Goal: Task Accomplishment & Management: Manage account settings

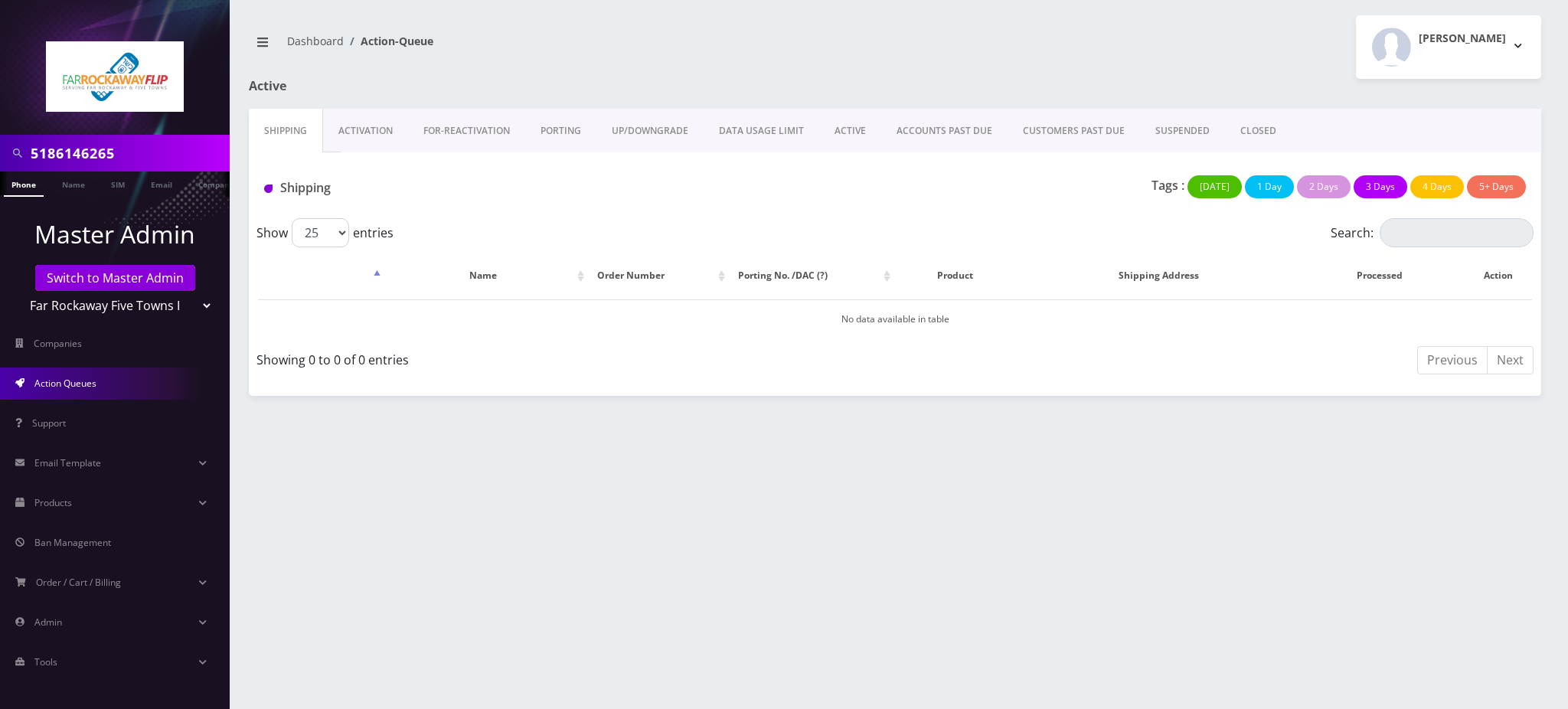
drag, startPoint x: 130, startPoint y: 159, endPoint x: 0, endPoint y: 145, distance: 130.8
click at [0, 145] on div "5186146265" at bounding box center [115, 152] width 229 height 37
paste input "18602233434"
drag, startPoint x: 35, startPoint y: 154, endPoint x: 0, endPoint y: 151, distance: 35.1
click at [0, 151] on div "18602233434" at bounding box center [115, 152] width 229 height 37
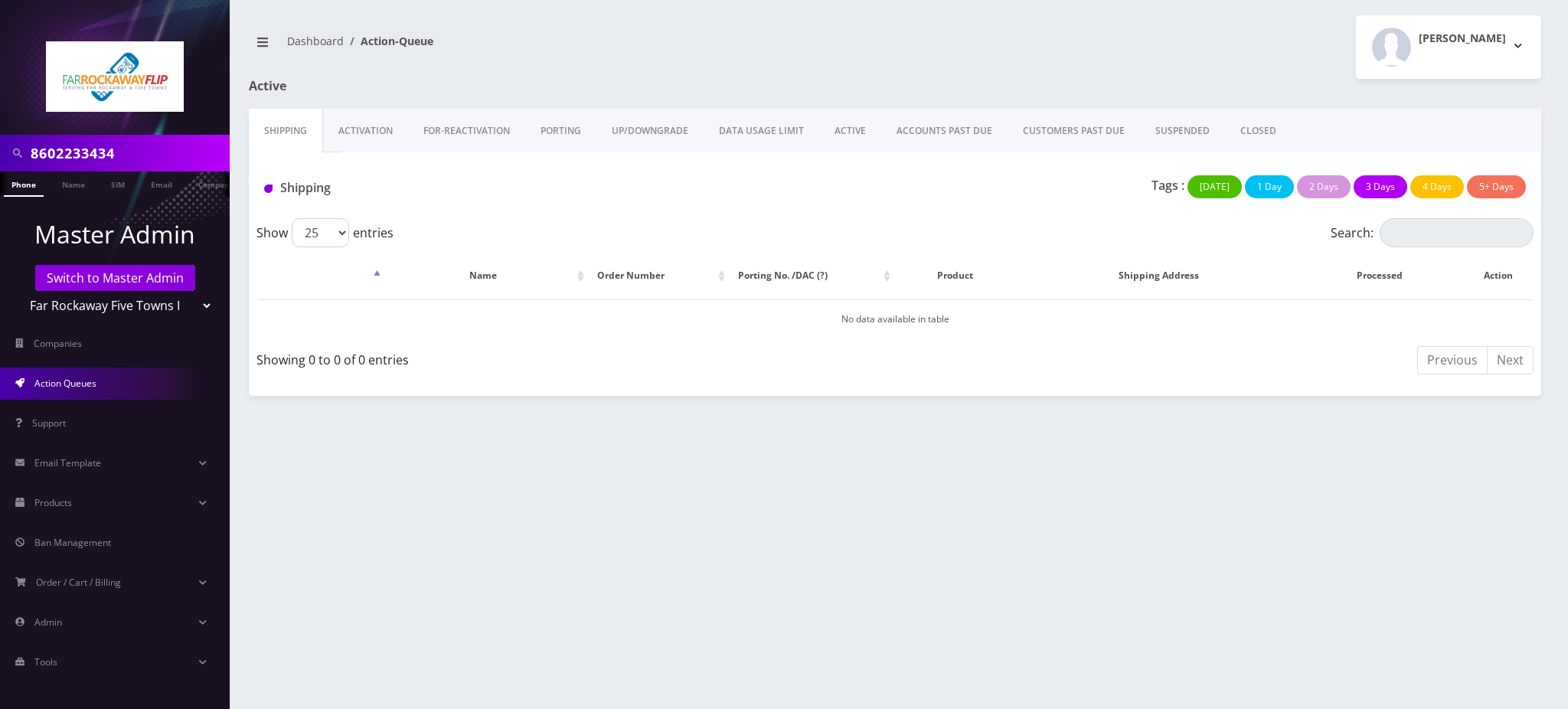
type input "8602233434"
click at [23, 185] on link "Phone" at bounding box center [23, 184] width 39 height 25
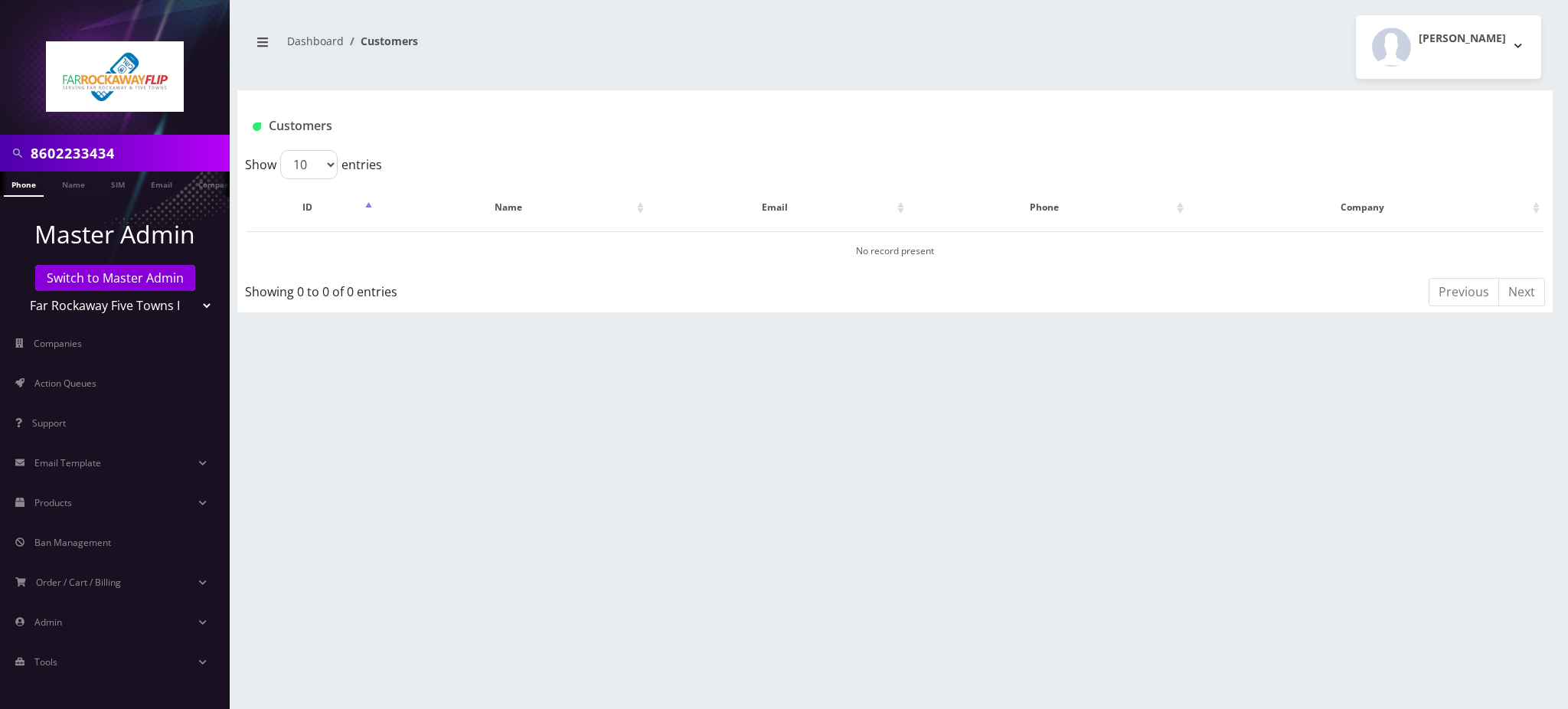
click at [694, 82] on div "8602233434 Phone Name SIM Email Company Customer Dashboard Customers Tzvi Liebe…" at bounding box center [895, 354] width 1346 height 709
drag, startPoint x: 138, startPoint y: 153, endPoint x: 0, endPoint y: 61, distance: 165.9
click at [0, 61] on nav "8602233434 Phone Name SIM Email Company Customer Master Admin Switch to Master …" at bounding box center [115, 354] width 229 height 709
type input "Gedali"
click at [75, 183] on link "Name" at bounding box center [73, 184] width 39 height 25
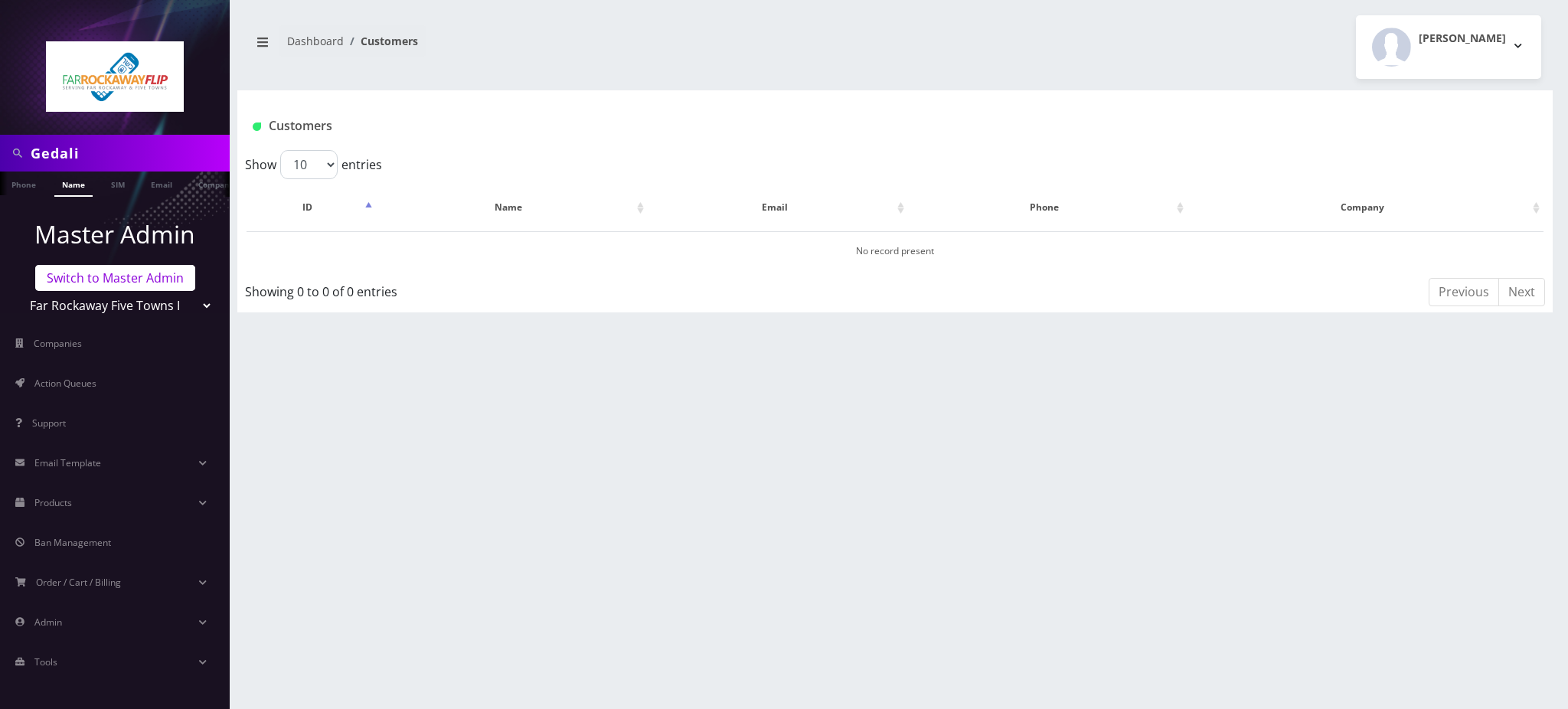
click at [163, 280] on link "Switch to Master Admin" at bounding box center [115, 278] width 160 height 26
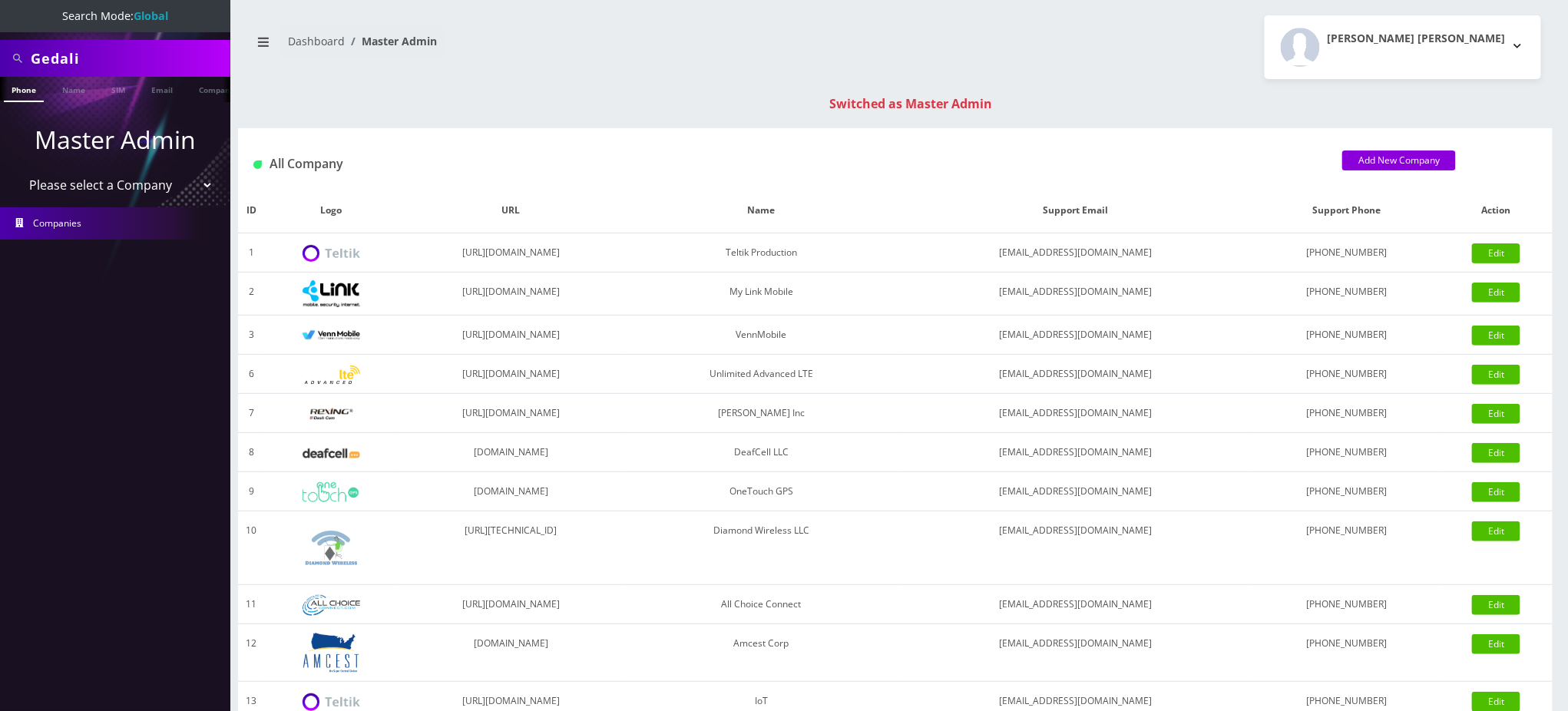
click at [114, 59] on input "Gedali" at bounding box center [128, 58] width 196 height 29
type input "Gedaliah"
click at [74, 97] on link "Name" at bounding box center [74, 89] width 39 height 25
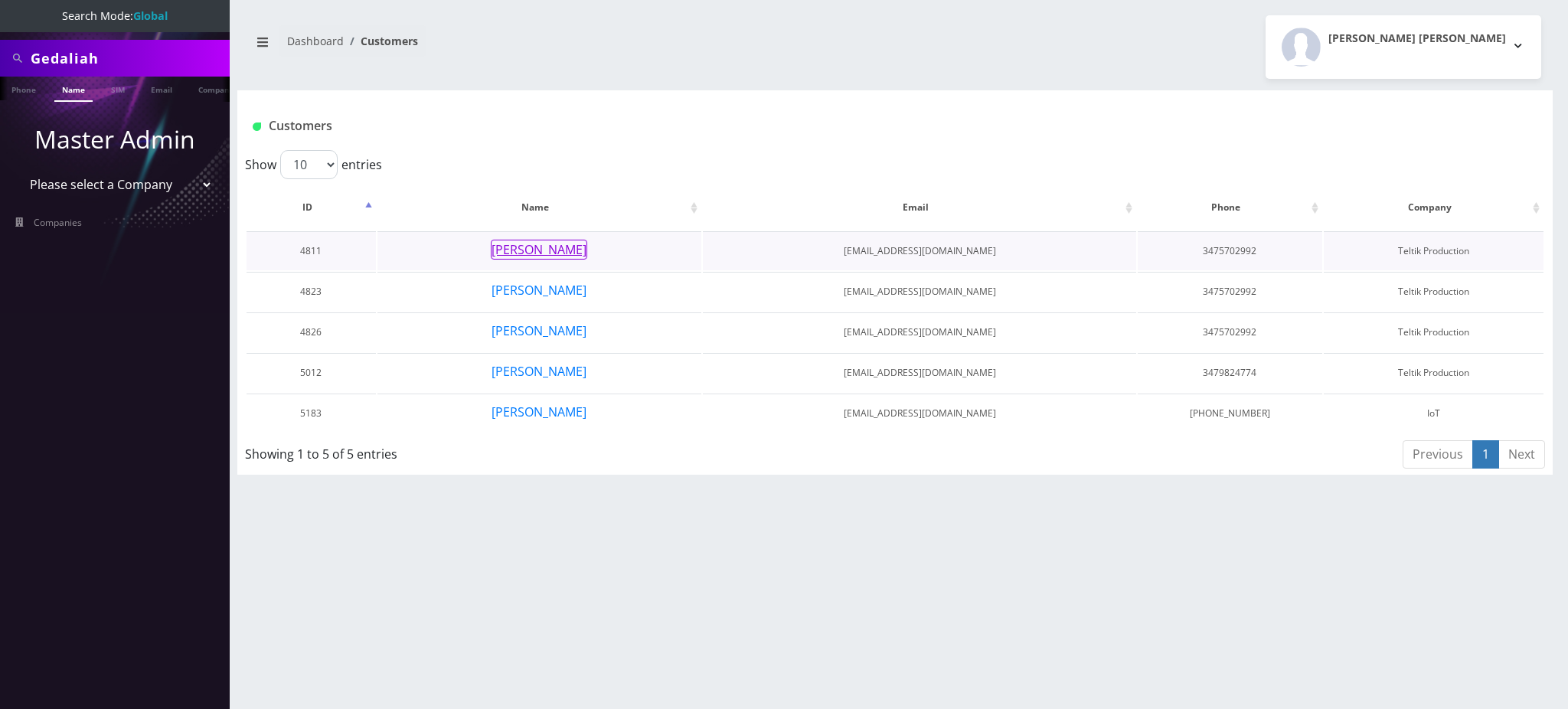
click at [563, 249] on button "[PERSON_NAME]" at bounding box center [539, 250] width 97 height 20
click at [548, 283] on button "[PERSON_NAME]" at bounding box center [539, 290] width 97 height 20
click at [546, 332] on button "Gedaliah messigner" at bounding box center [539, 330] width 97 height 20
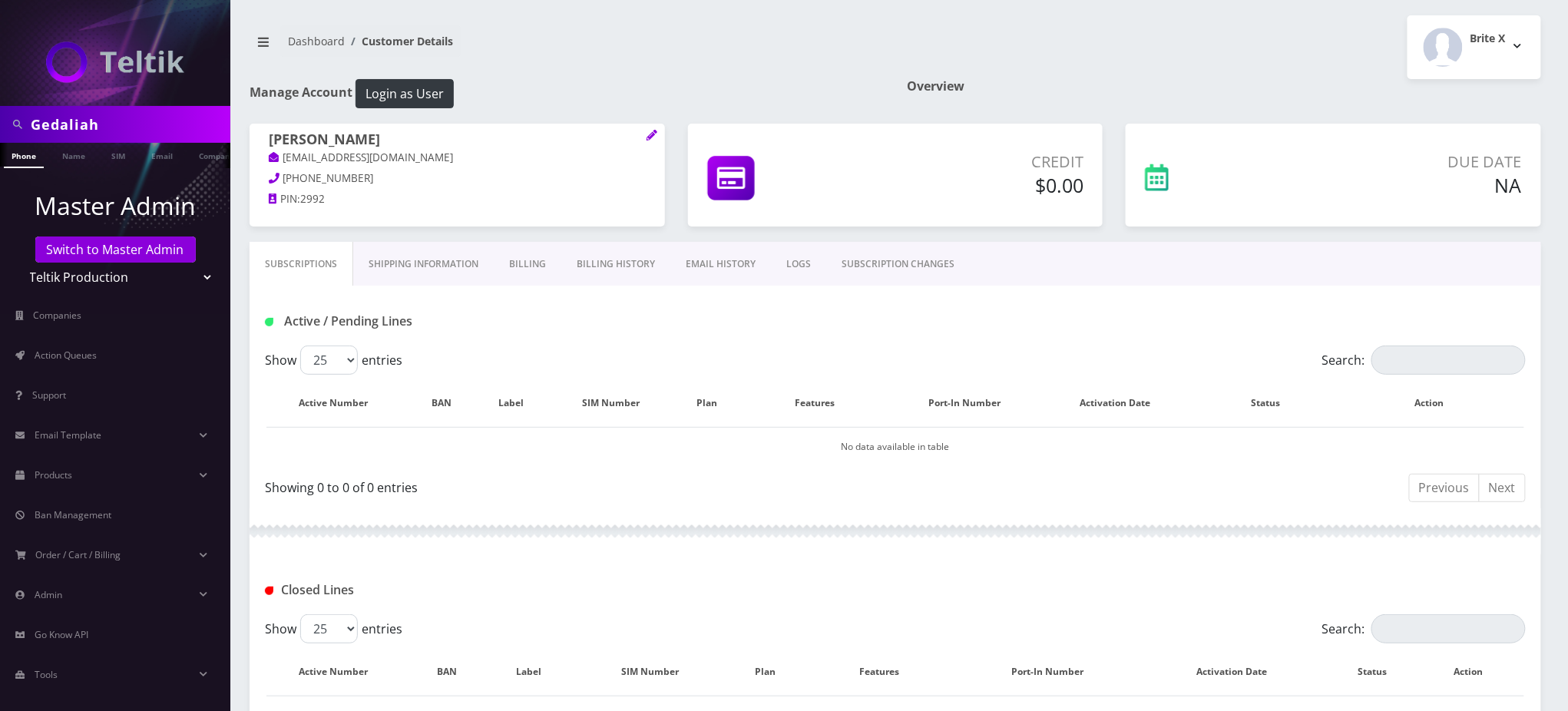
click at [488, 302] on div "Active / Pending Lines" at bounding box center [895, 315] width 1291 height 60
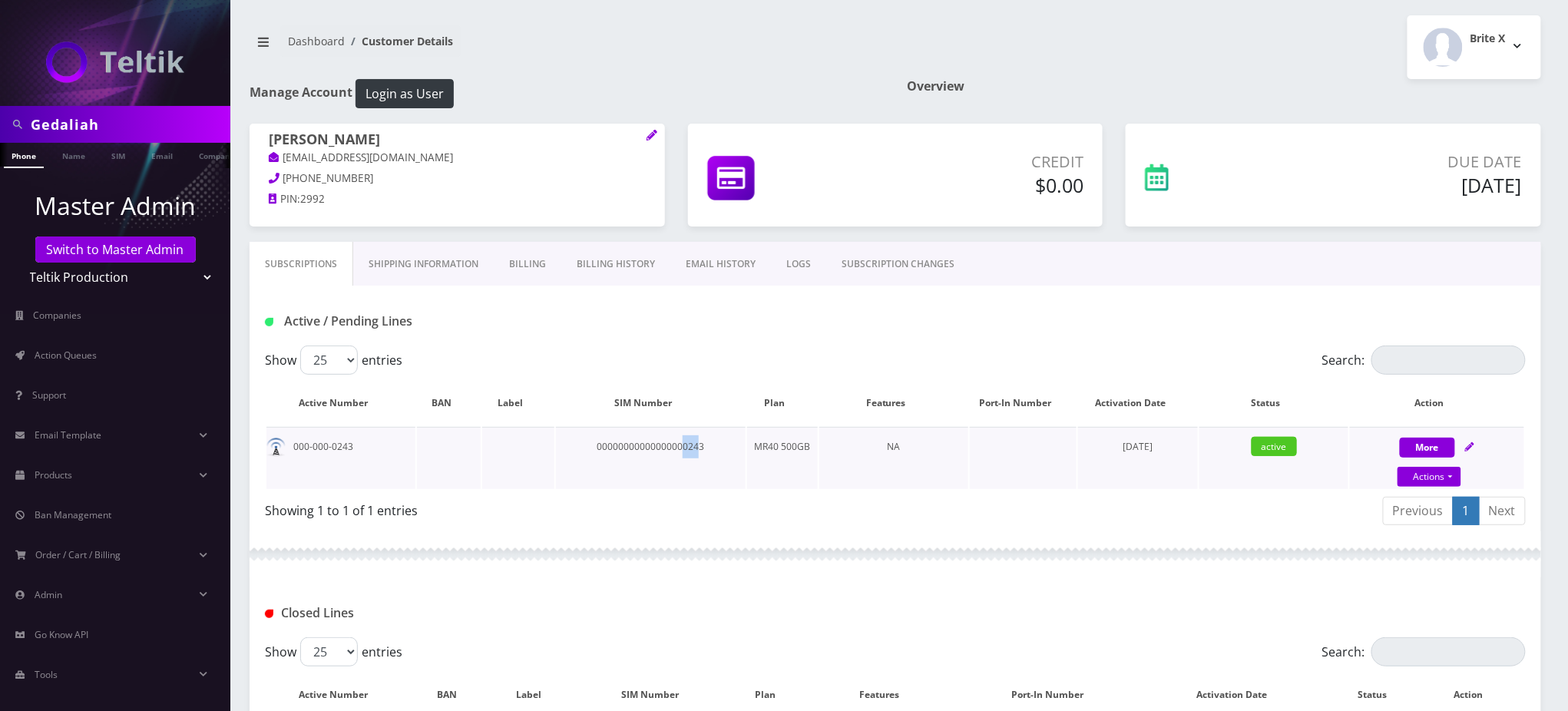
click at [683, 448] on td "00000000000000000243" at bounding box center [650, 457] width 189 height 62
drag, startPoint x: 708, startPoint y: 443, endPoint x: 675, endPoint y: 442, distance: 33.0
click at [675, 442] on td "00000000000000000243" at bounding box center [650, 457] width 189 height 62
click at [1442, 477] on link "Actions" at bounding box center [1429, 477] width 64 height 20
select select "174"
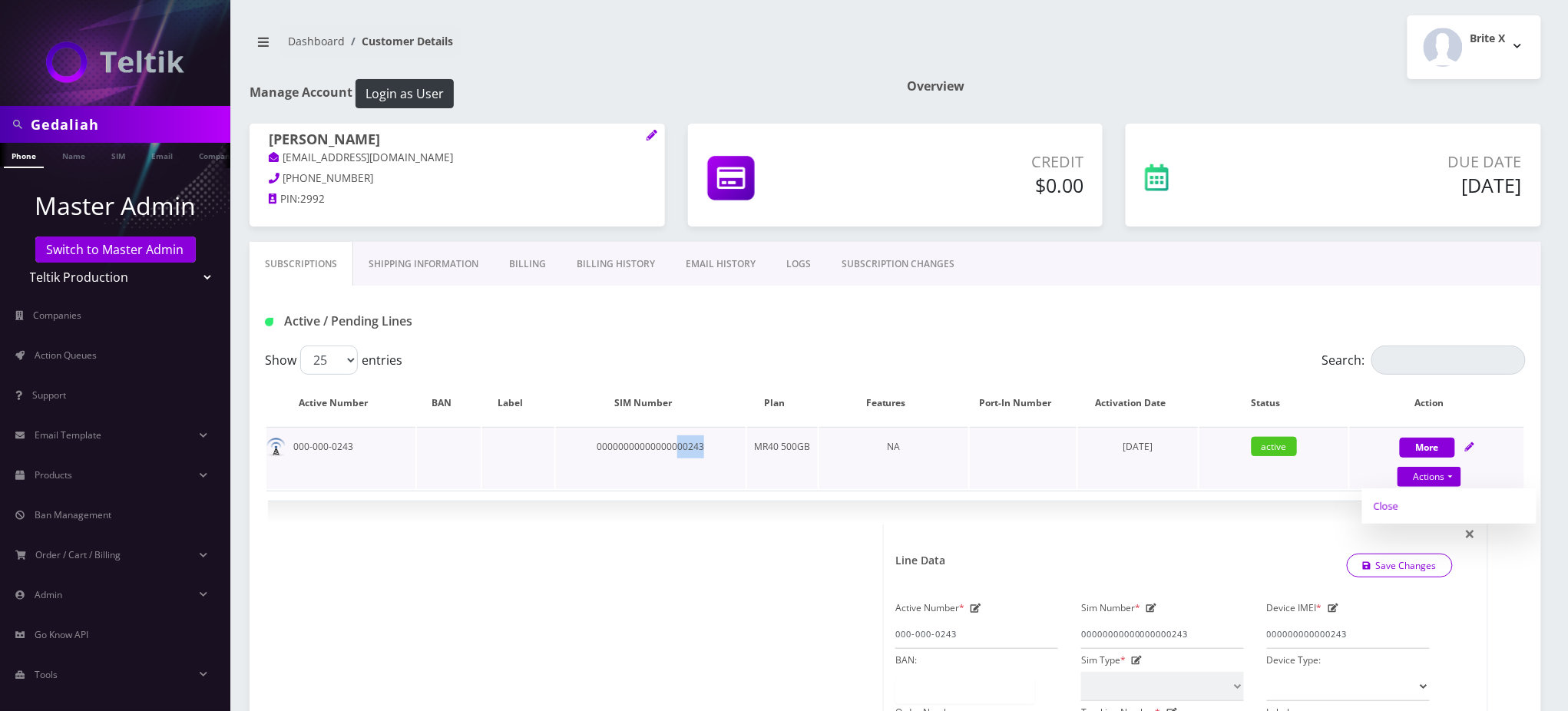
click at [1399, 507] on link "Close" at bounding box center [1449, 506] width 174 height 23
type input "[DATE]"
select select "174"
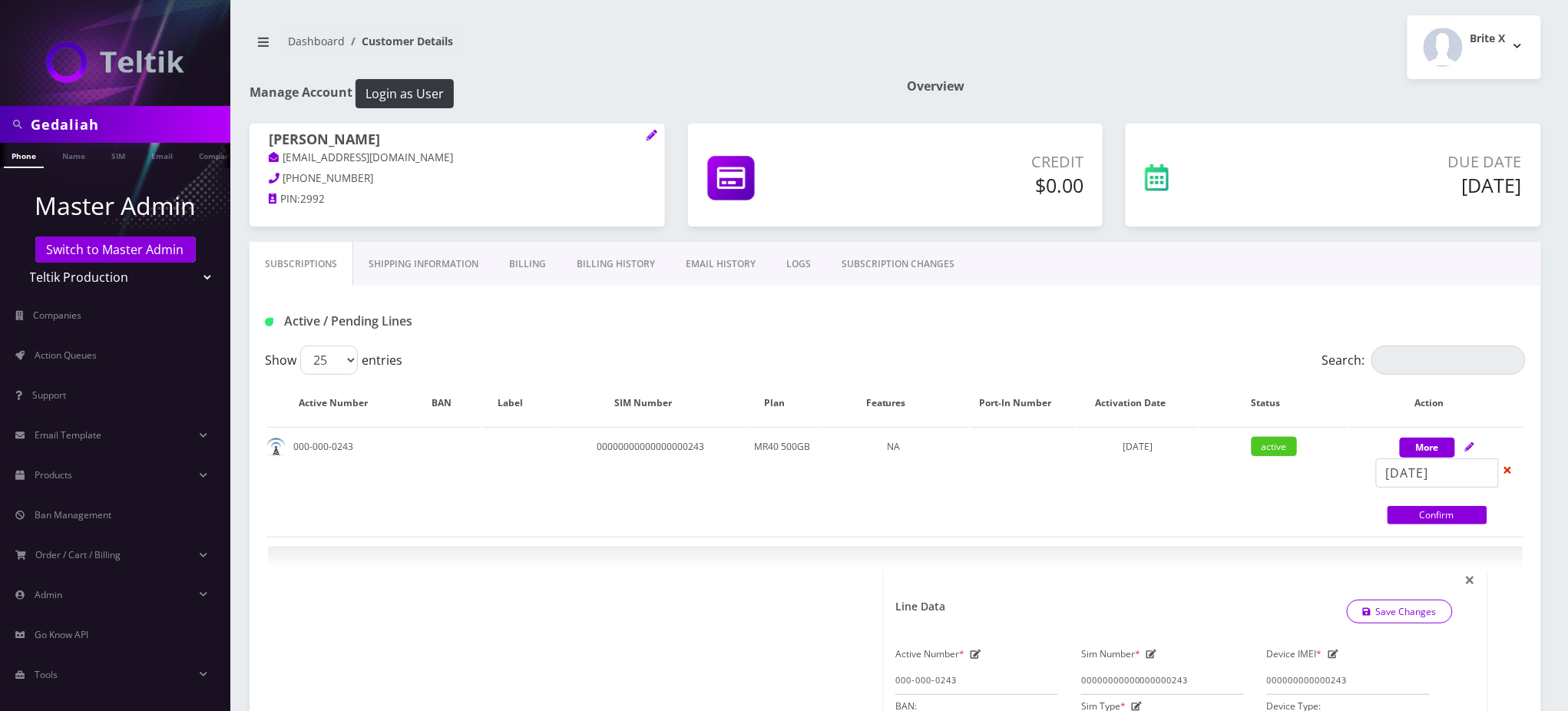
click at [568, 347] on div "Show 25 50 100 250 500 entries" at bounding box center [737, 360] width 946 height 29
click at [566, 336] on div "Active / Pending Lines" at bounding box center [895, 315] width 1291 height 60
click at [755, 33] on nav "Dashboard Customer Details" at bounding box center [567, 47] width 634 height 44
click at [541, 352] on div "Show 25 50 100 250 500 entries" at bounding box center [737, 360] width 946 height 29
drag, startPoint x: 704, startPoint y: 448, endPoint x: 683, endPoint y: 447, distance: 21.0
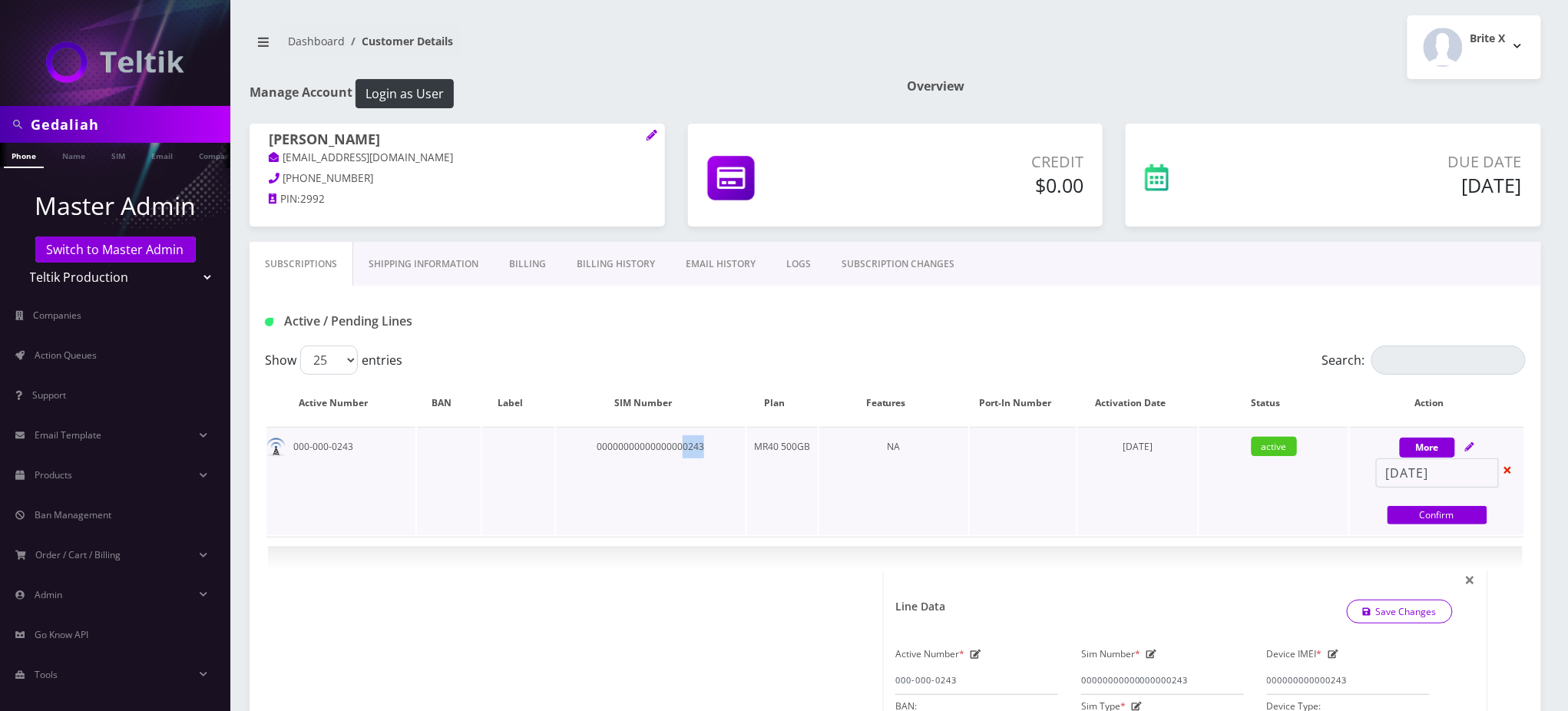
click at [683, 447] on td "00000000000000000243" at bounding box center [650, 480] width 189 height 109
copy td "0243"
click at [1431, 514] on link "Confirm" at bounding box center [1437, 514] width 100 height 19
select select "174"
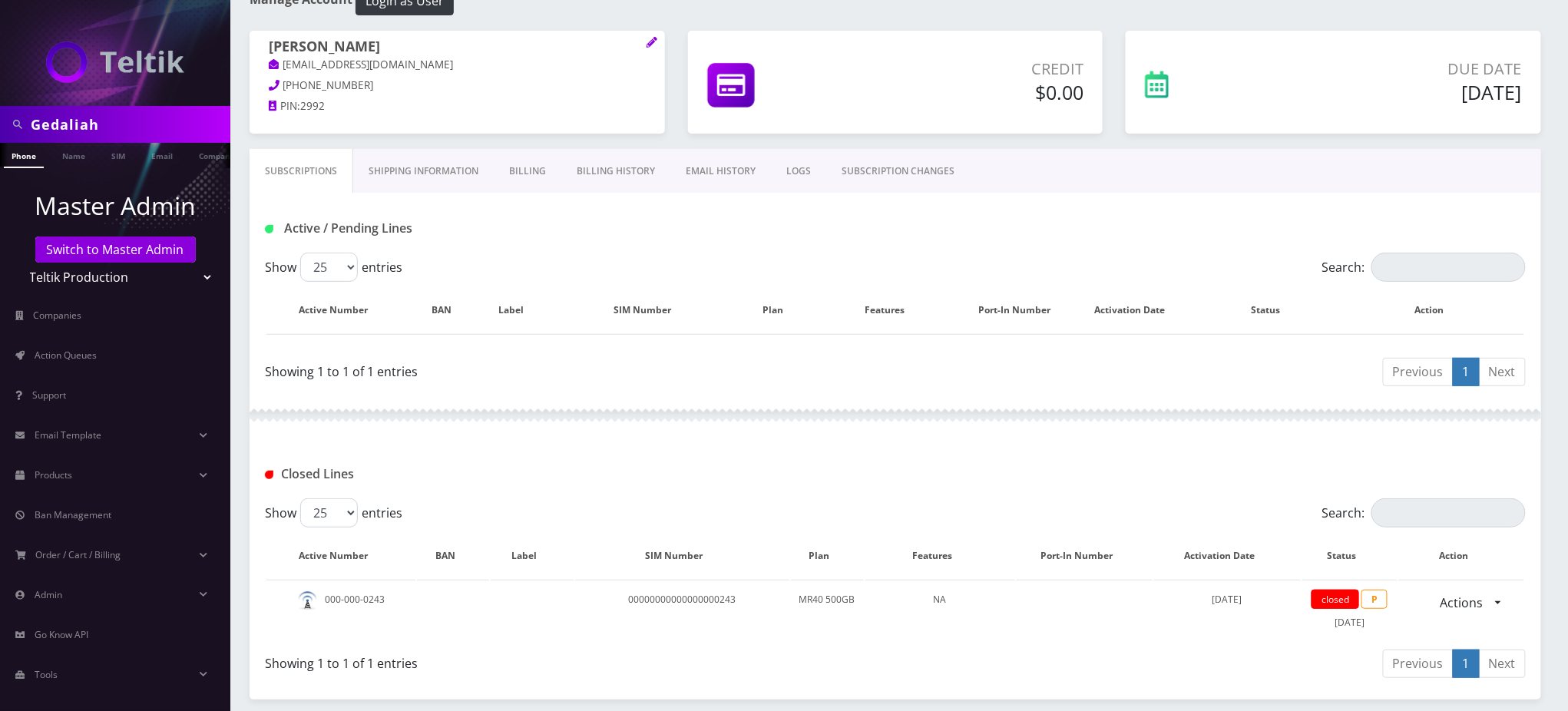
scroll to position [151, 0]
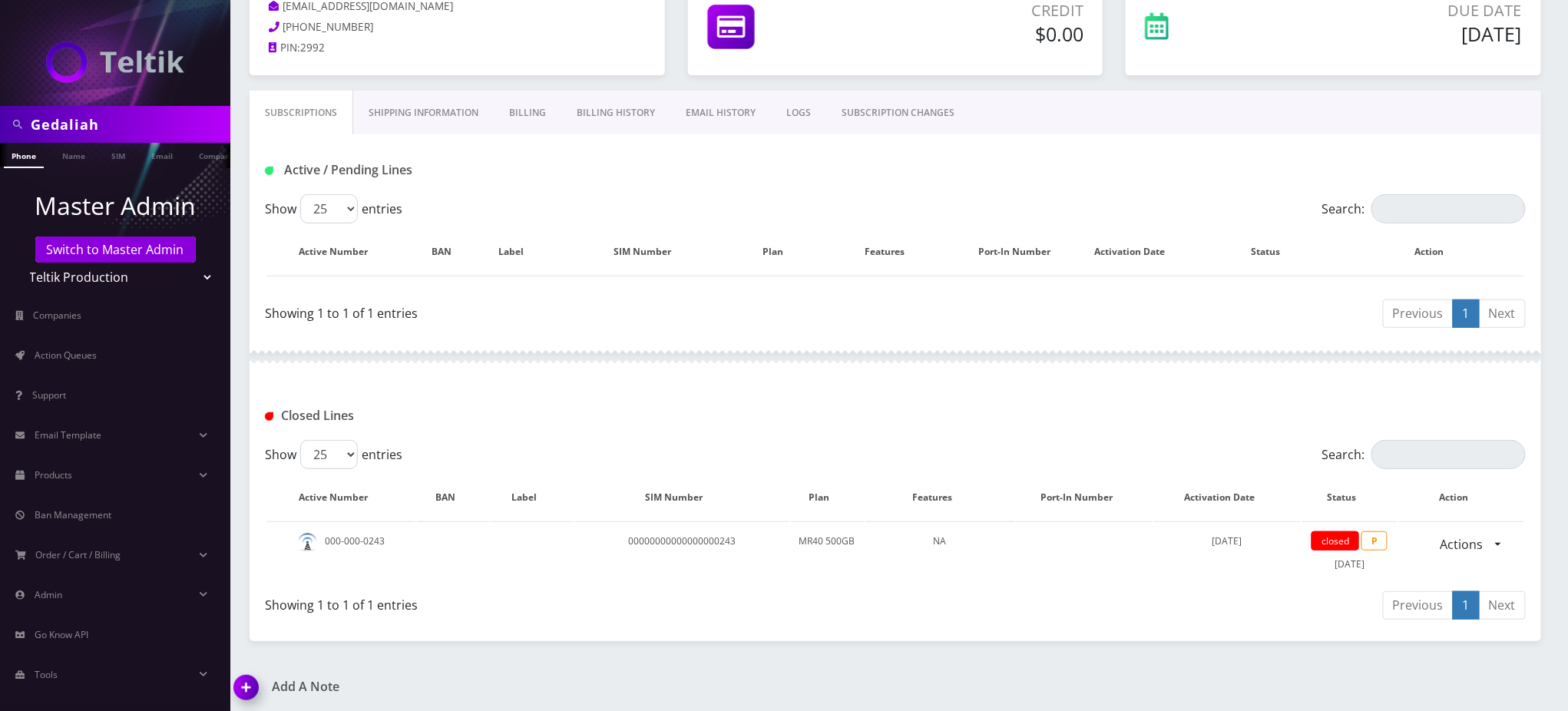
click at [251, 682] on img at bounding box center [249, 692] width 45 height 45
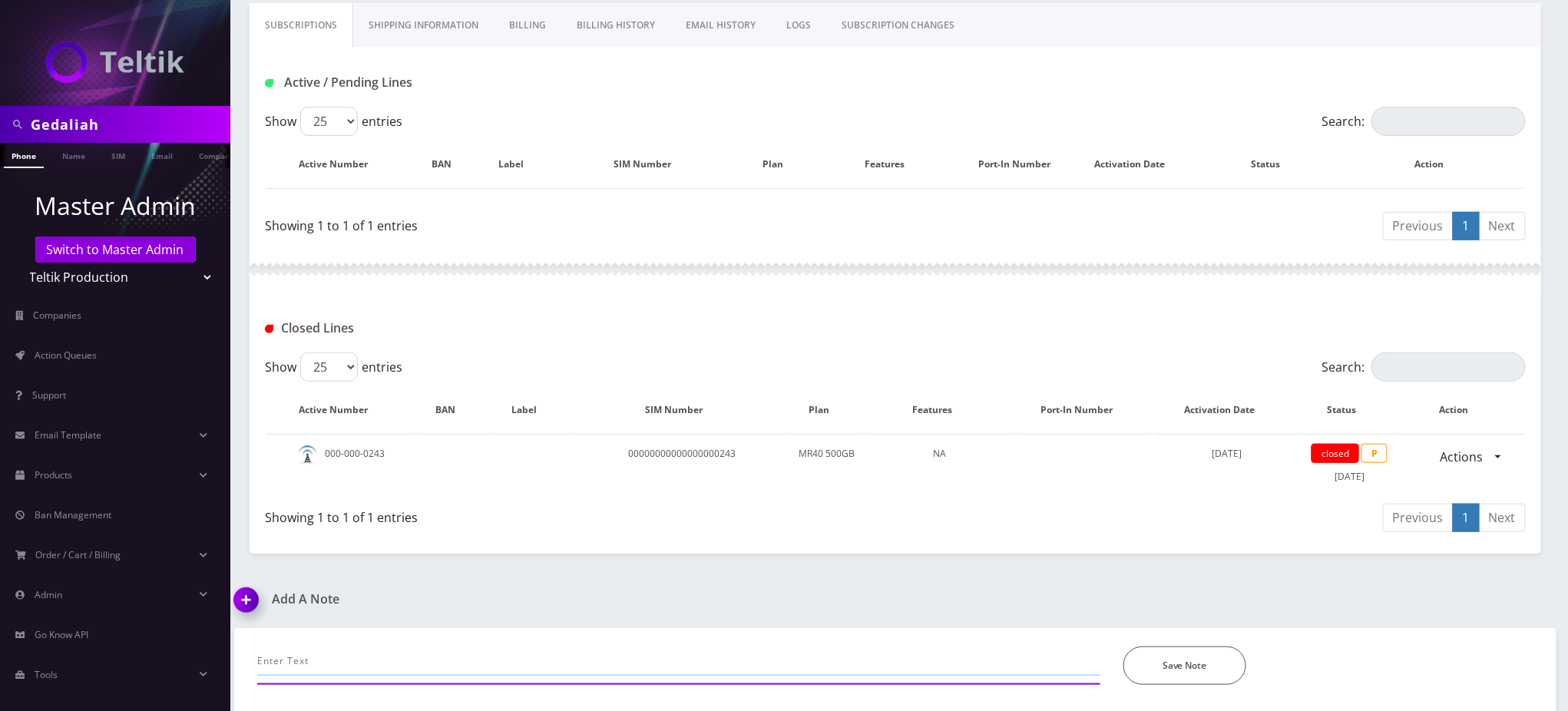
click at [376, 661] on input "text" at bounding box center [678, 661] width 843 height 29
type input "cancellation request - no longer needed"
click at [1208, 660] on button "Save Note" at bounding box center [1185, 665] width 123 height 39
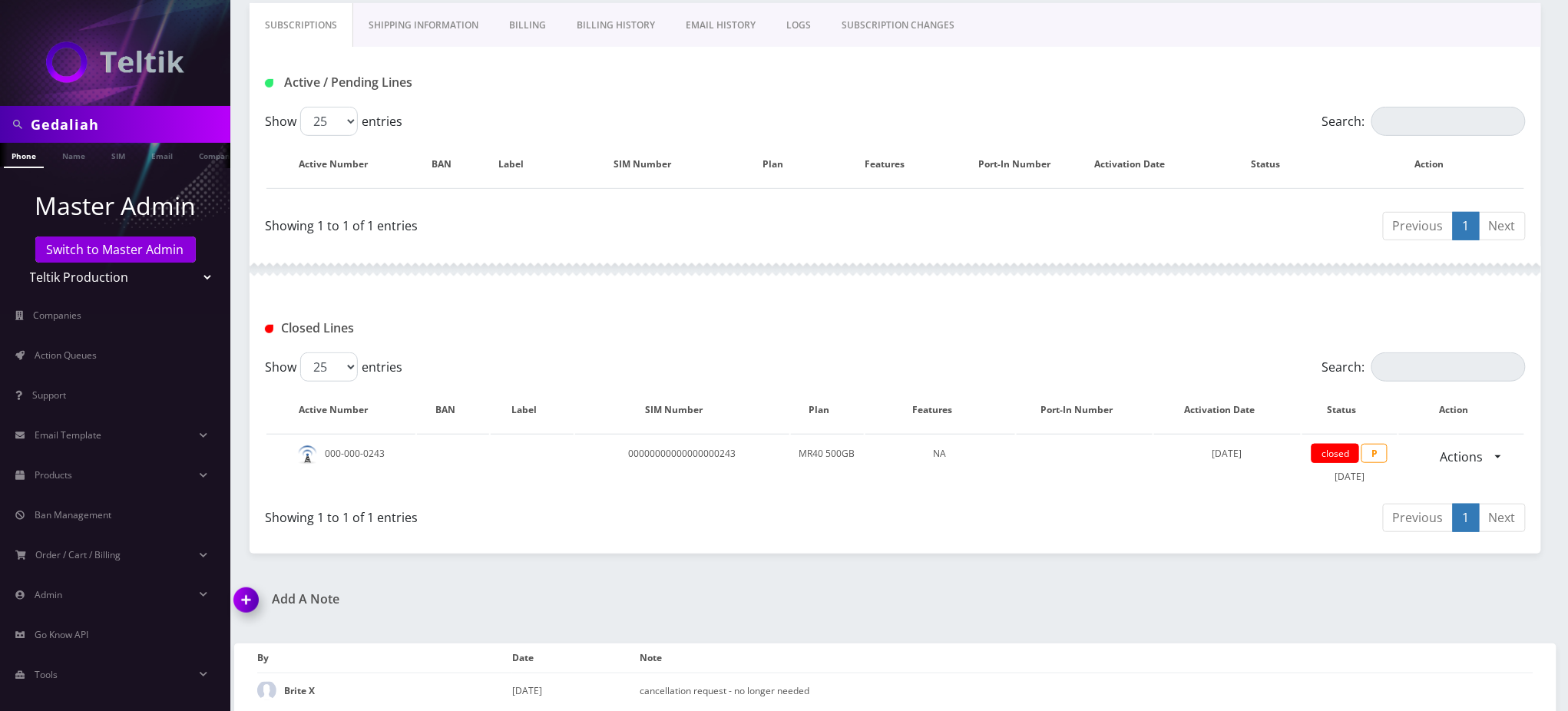
click at [1344, 572] on div "Gedaliah Phone Name SIM Email Company Customer Dashboard Customer Details Brite…" at bounding box center [895, 241] width 1345 height 959
click at [747, 363] on div "Show 25 50 100 250 500 entries" at bounding box center [737, 366] width 946 height 29
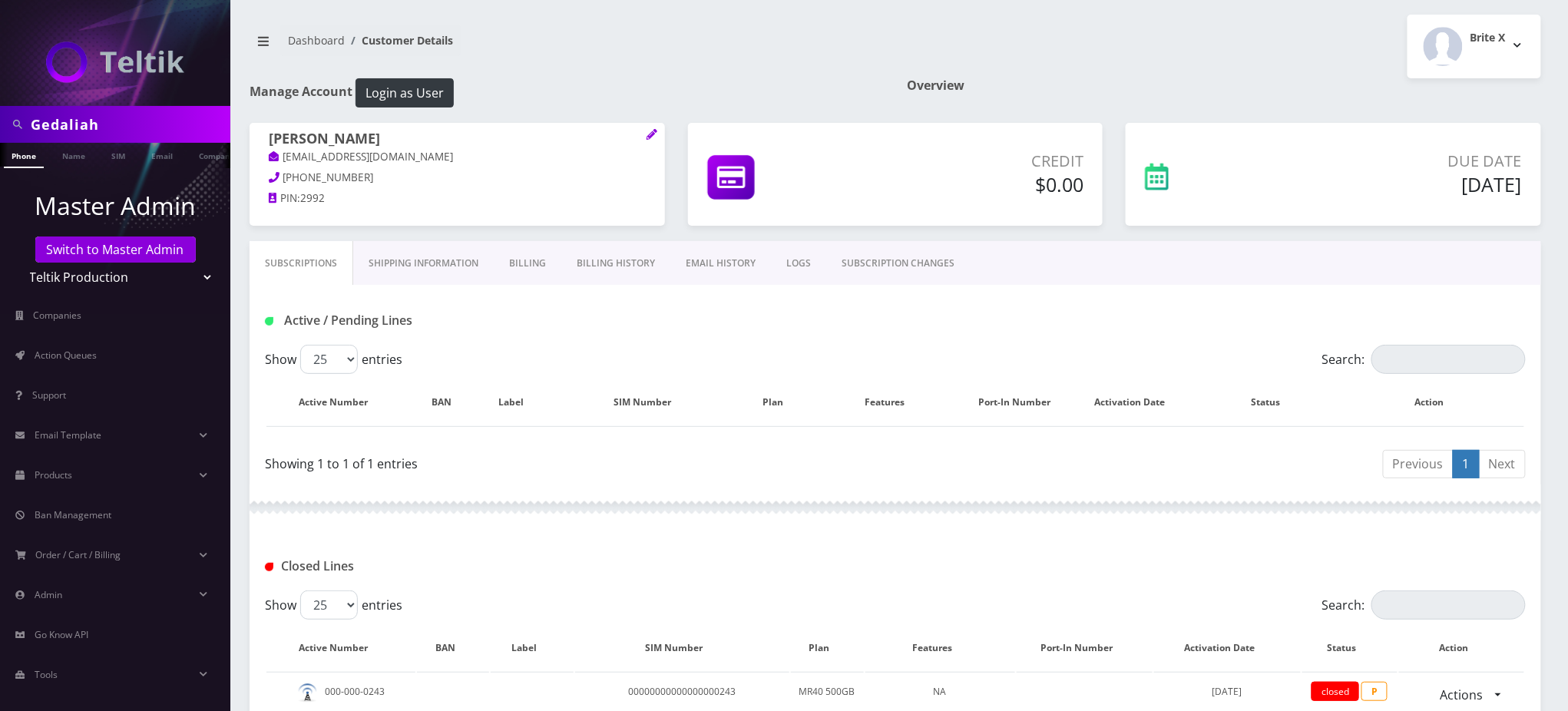
scroll to position [0, 0]
click at [664, 21] on div "Dashboard Customer Details Brite X Logout" at bounding box center [895, 47] width 1315 height 64
